Goal: Use online tool/utility: Utilize a website feature to perform a specific function

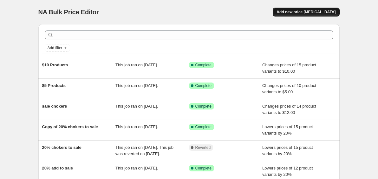
click at [300, 12] on span "Add new price [MEDICAL_DATA]" at bounding box center [305, 12] width 59 height 5
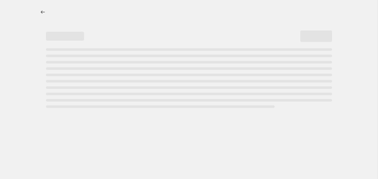
select select "percentage"
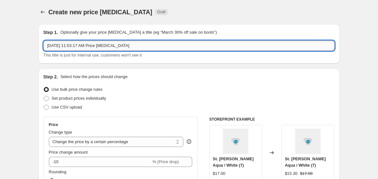
click at [67, 47] on input "[DATE] 11:53:17 AM Price [MEDICAL_DATA]" at bounding box center [188, 46] width 291 height 10
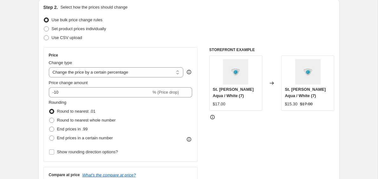
scroll to position [71, 0]
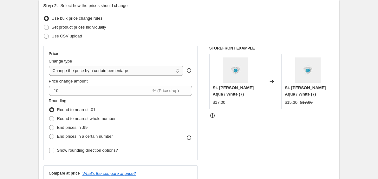
type input "$4 products to $5"
click at [106, 75] on select "Change the price to a certain amount Change the price by a certain amount Chang…" at bounding box center [116, 71] width 135 height 10
select select "to"
click at [49, 66] on select "Change the price to a certain amount Change the price by a certain amount Chang…" at bounding box center [116, 71] width 135 height 10
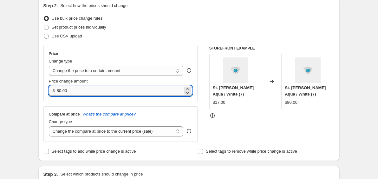
click at [86, 89] on input "80.00" at bounding box center [120, 91] width 126 height 10
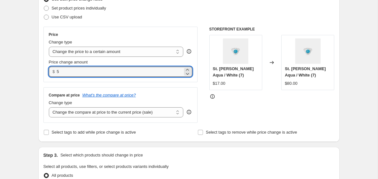
scroll to position [96, 0]
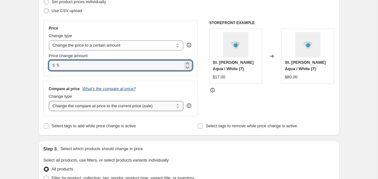
type input "5.00"
click at [97, 107] on select "Change the compare at price to the current price (sale) Change the compare at p…" at bounding box center [116, 106] width 135 height 10
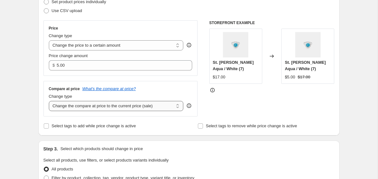
select select "no_change"
click at [49, 101] on select "Change the compare at price to the current price (sale) Change the compare at p…" at bounding box center [116, 106] width 135 height 10
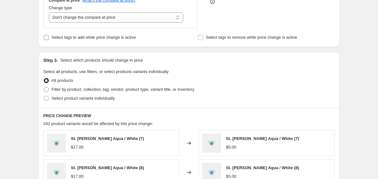
scroll to position [186, 0]
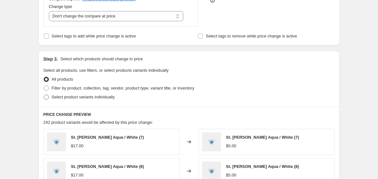
click at [81, 97] on span "Select product variants individually" at bounding box center [83, 96] width 63 height 5
click at [44, 95] on input "Select product variants individually" at bounding box center [44, 94] width 0 height 0
radio input "true"
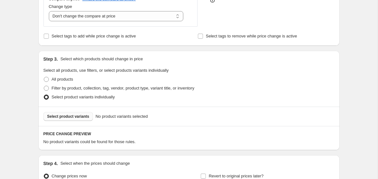
click at [80, 116] on span "Select product variants" at bounding box center [68, 116] width 42 height 5
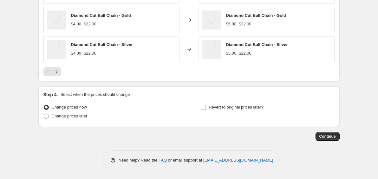
scroll to position [415, 0]
click at [322, 135] on span "Continue" at bounding box center [327, 135] width 16 height 5
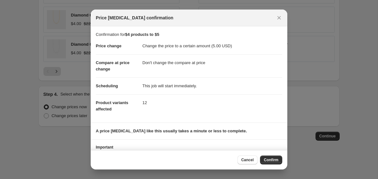
scroll to position [29, 0]
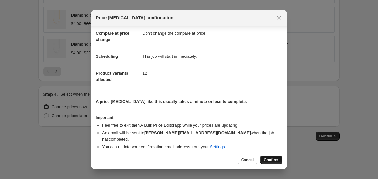
click at [270, 159] on span "Confirm" at bounding box center [271, 159] width 15 height 5
type input "$4 products to $5"
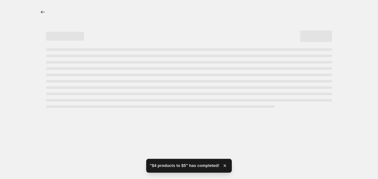
select select "no_change"
